Goal: Task Accomplishment & Management: Use online tool/utility

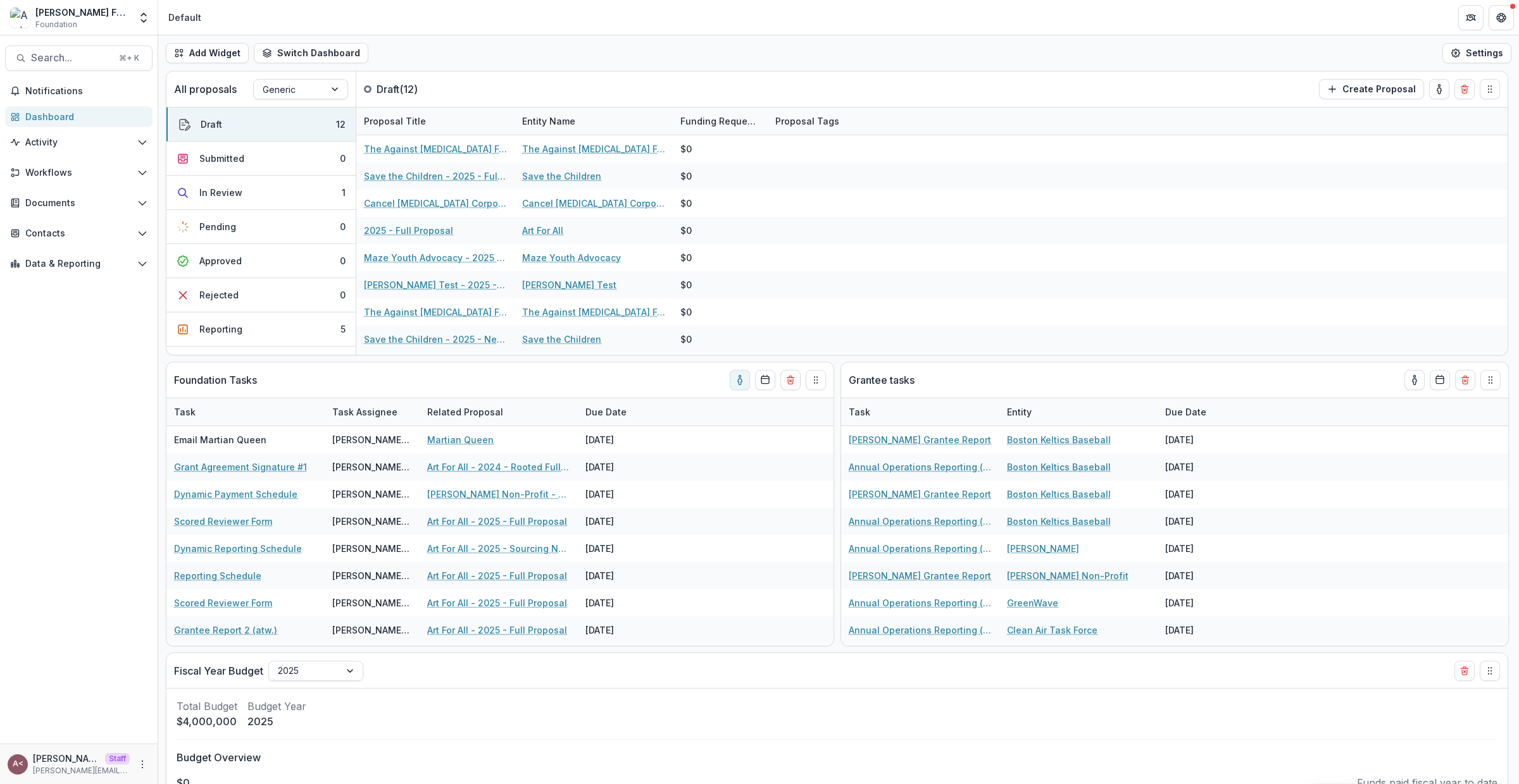
click at [683, 61] on div "Add Widget Switch Dashboard Standard Dashboard Default New Dashboard Settings" at bounding box center [838, 53] width 1360 height 36
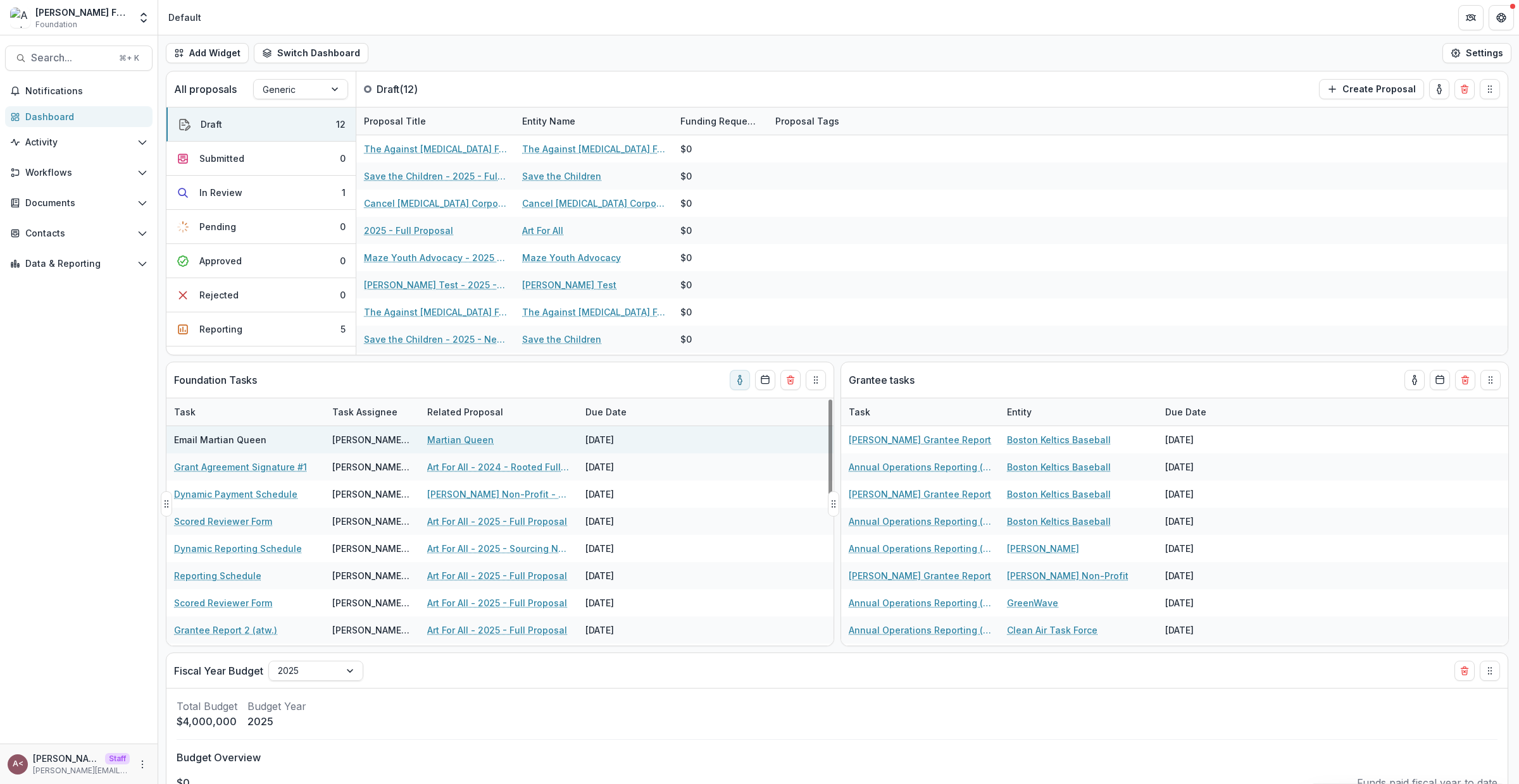
click at [622, 443] on div "[DATE]" at bounding box center [625, 440] width 95 height 27
click at [622, 440] on div "[DATE]" at bounding box center [625, 440] width 95 height 27
click at [627, 439] on div "[DATE]" at bounding box center [625, 440] width 95 height 27
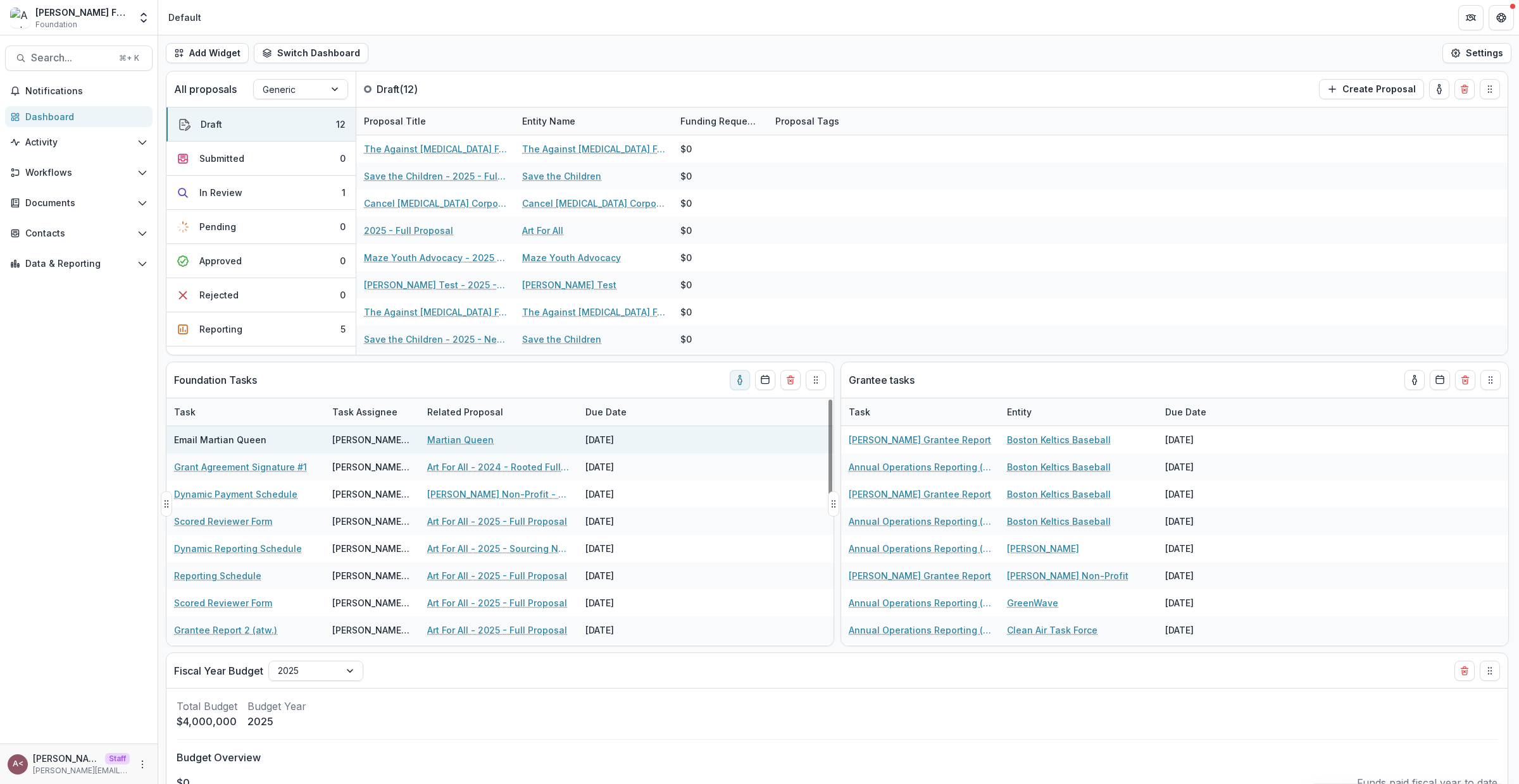
click at [627, 439] on div "[DATE]" at bounding box center [625, 440] width 95 height 27
drag, startPoint x: 627, startPoint y: 439, endPoint x: 648, endPoint y: 438, distance: 21.0
click at [629, 438] on div "[DATE]" at bounding box center [625, 440] width 95 height 27
click at [649, 438] on div "[DATE]" at bounding box center [625, 440] width 95 height 27
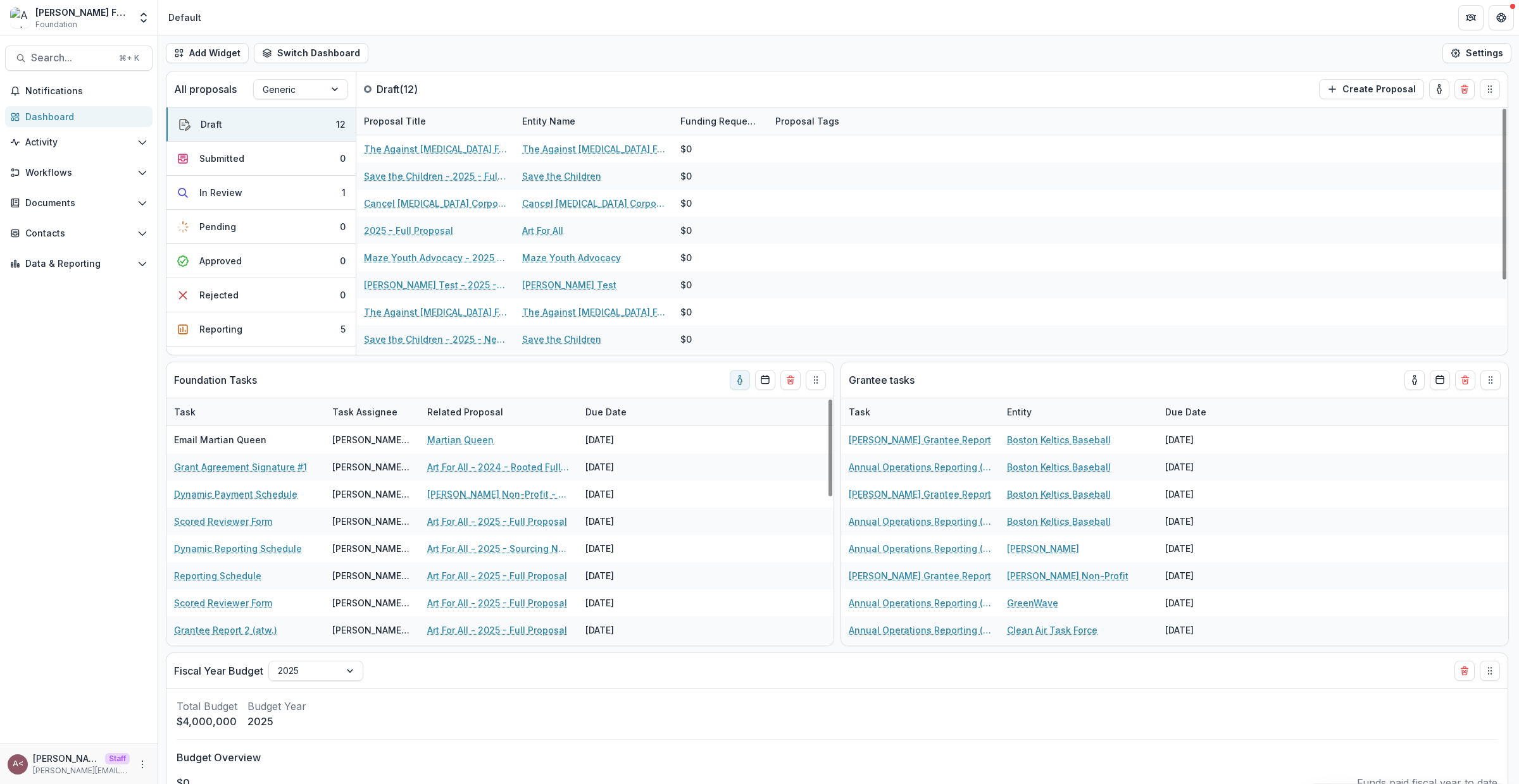
click at [807, 61] on div "Add Widget Switch Dashboard Standard Dashboard Default New Dashboard Settings" at bounding box center [838, 53] width 1360 height 36
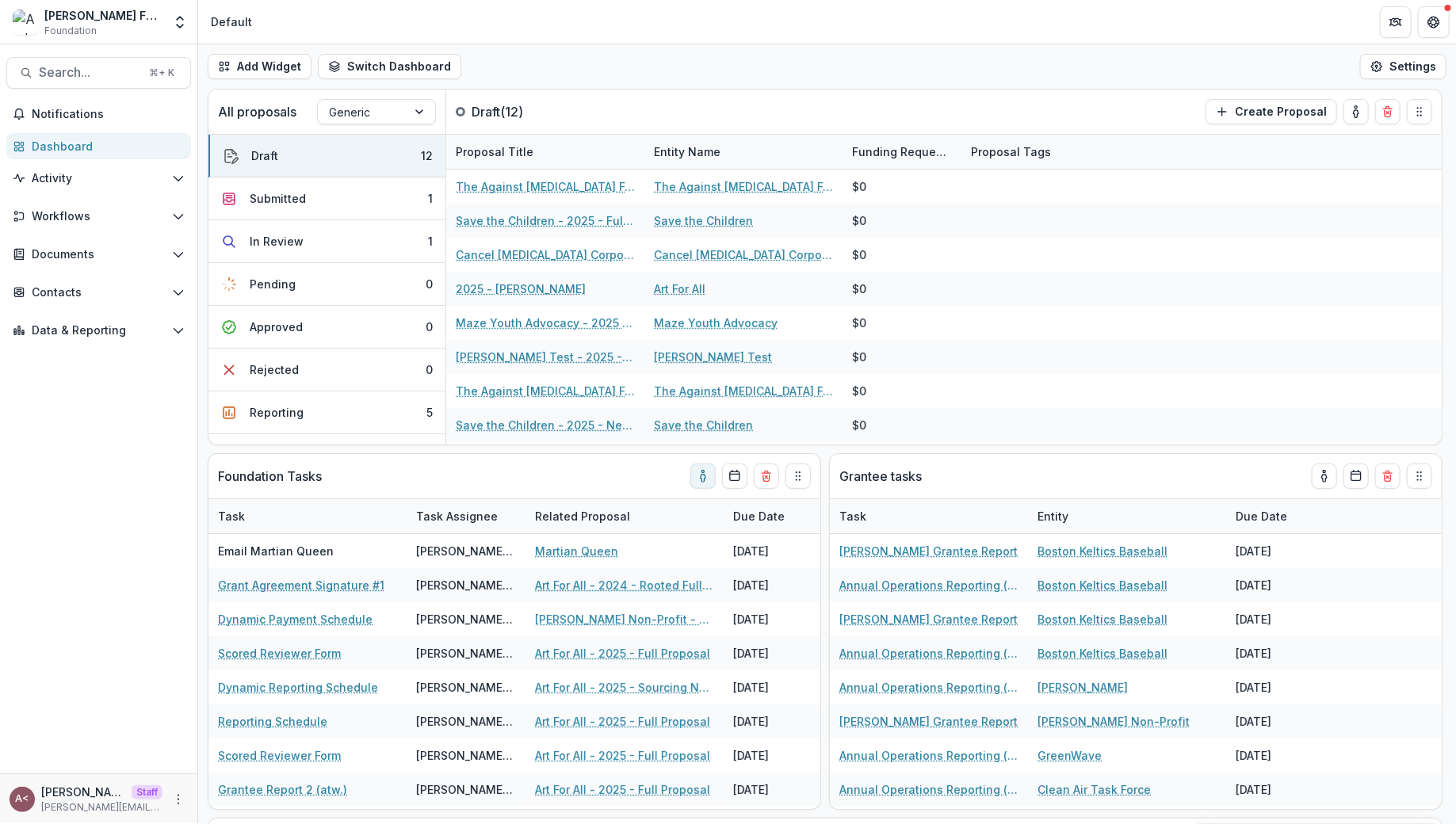
click at [1052, 63] on div "Add Widget Switch Dashboard Standard Dashboard Default New Dashboard Settings" at bounding box center [826, 67] width 1257 height 45
click at [595, 57] on div "Add Widget Switch Dashboard Standard Dashboard Default New Dashboard Settings" at bounding box center [826, 67] width 1257 height 45
